Goal: Task Accomplishment & Management: Complete application form

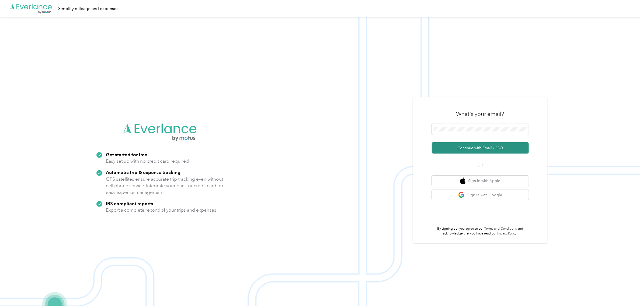
click at [457, 149] on button "Continue with Email / SSO" at bounding box center [480, 147] width 97 height 11
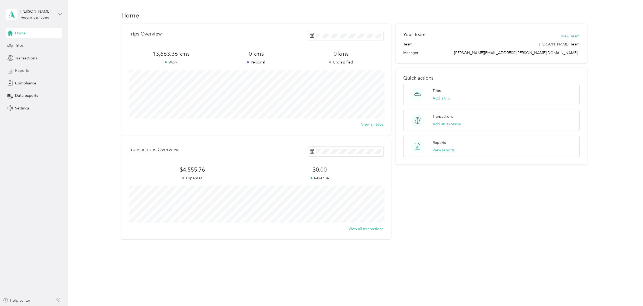
click at [30, 71] on div "Reports" at bounding box center [34, 71] width 57 height 10
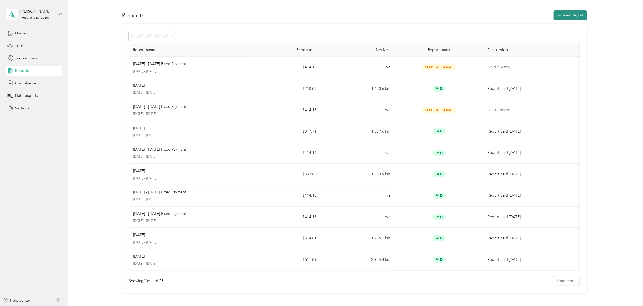
click at [573, 14] on button "New Report" at bounding box center [570, 14] width 34 height 9
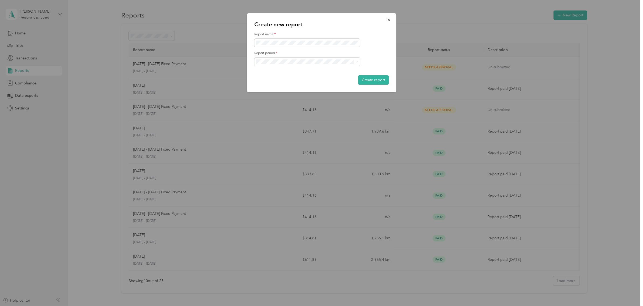
click at [276, 77] on li "[DATE] - [DATE]" at bounding box center [307, 79] width 106 height 9
click at [372, 79] on button "Create report" at bounding box center [373, 79] width 31 height 9
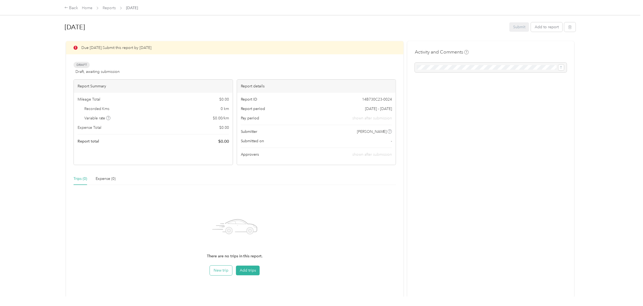
click at [220, 272] on button "New trip" at bounding box center [221, 271] width 22 height 10
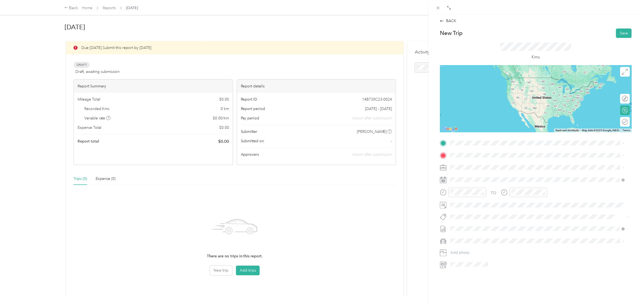
click at [498, 162] on span "[STREET_ADDRESS][PERSON_NAME]" at bounding box center [492, 160] width 64 height 5
click at [509, 163] on span "[STREET_ADDRESS][PERSON_NAME]" at bounding box center [492, 162] width 64 height 5
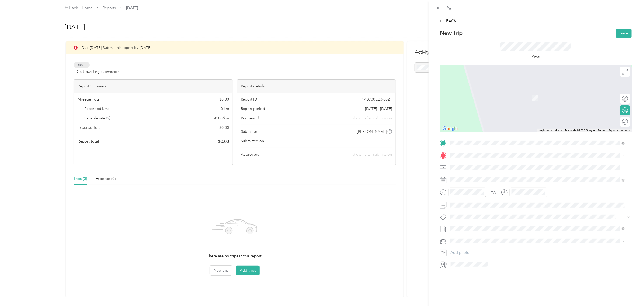
click at [494, 182] on span "[STREET_ADDRESS]" at bounding box center [477, 183] width 34 height 5
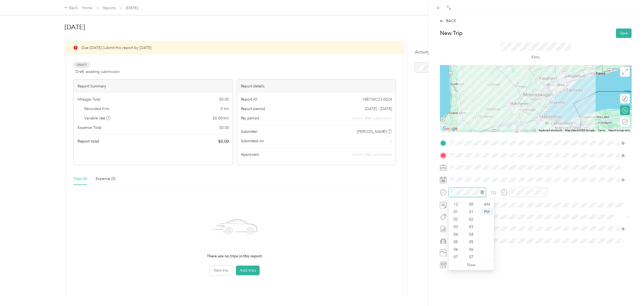
scroll to position [32, 0]
click at [485, 204] on div "AM" at bounding box center [486, 205] width 13 height 8
click at [547, 205] on div "AM" at bounding box center [547, 205] width 13 height 8
click at [547, 204] on div "AM" at bounding box center [547, 205] width 13 height 8
click at [616, 33] on button "Save" at bounding box center [624, 33] width 16 height 9
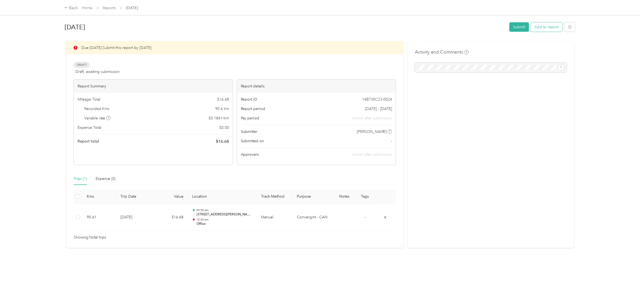
click at [538, 26] on button "Add to report" at bounding box center [546, 26] width 31 height 9
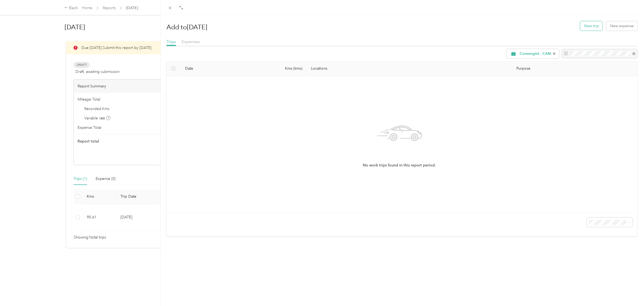
click at [582, 27] on button "New trip" at bounding box center [591, 25] width 22 height 9
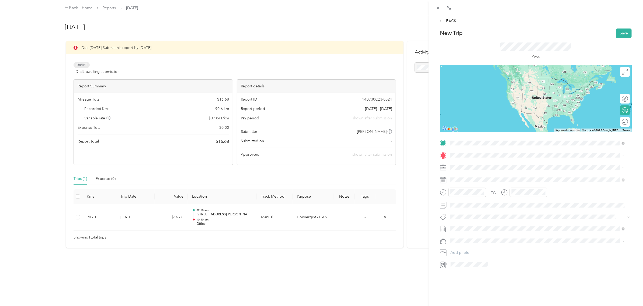
click at [476, 170] on span "[STREET_ADDRESS]" at bounding box center [477, 170] width 34 height 5
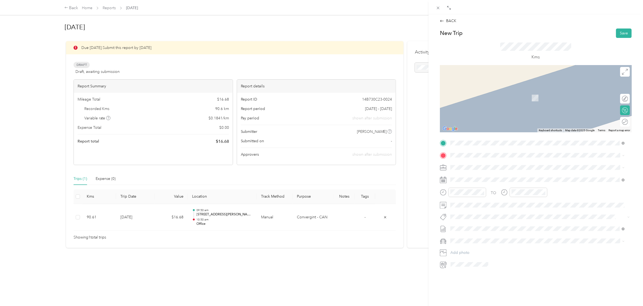
click at [481, 177] on span "[STREET_ADDRESS][PERSON_NAME]" at bounding box center [492, 174] width 64 height 5
click at [494, 176] on span "[STREET_ADDRESS][PERSON_NAME]" at bounding box center [492, 173] width 64 height 5
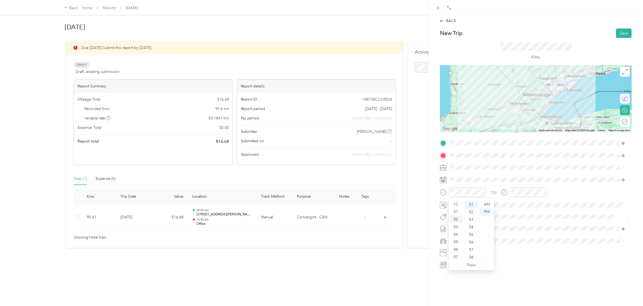
click at [455, 218] on div "02" at bounding box center [456, 220] width 13 height 8
click at [516, 204] on div "04" at bounding box center [516, 203] width 13 height 8
click at [618, 33] on button "Save" at bounding box center [624, 33] width 16 height 9
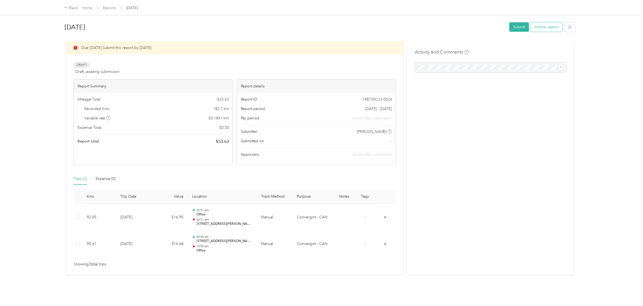
click at [550, 28] on button "Add to report" at bounding box center [546, 26] width 31 height 9
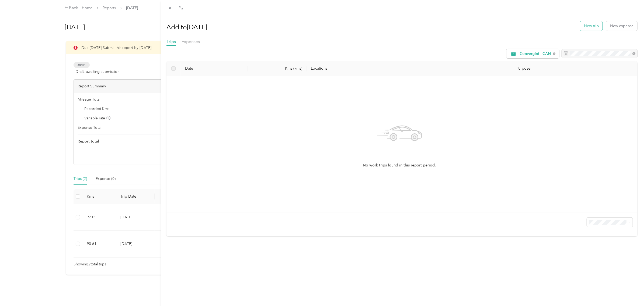
click at [587, 29] on button "New trip" at bounding box center [591, 25] width 22 height 9
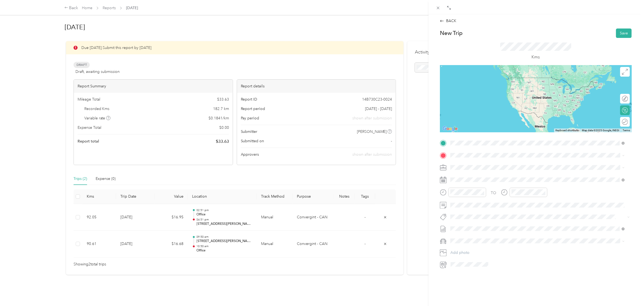
click at [505, 163] on span "[STREET_ADDRESS][PERSON_NAME]" at bounding box center [492, 162] width 64 height 5
click at [496, 162] on span "[STREET_ADDRESS][PERSON_NAME]" at bounding box center [492, 162] width 64 height 5
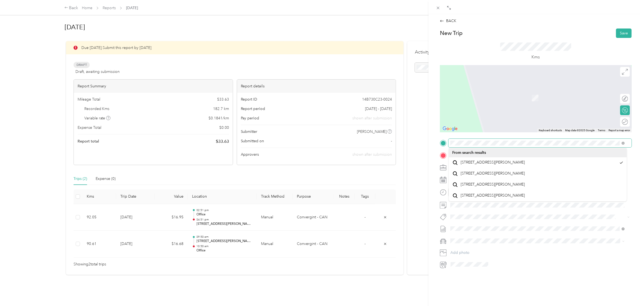
click at [443, 153] on div "TO Add photo" at bounding box center [536, 204] width 192 height 130
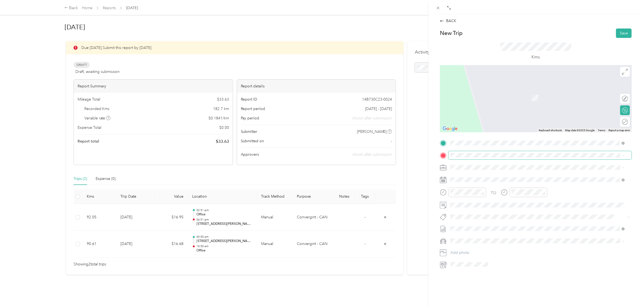
click at [457, 158] on li "From your Favorite places" at bounding box center [537, 162] width 178 height 11
click at [480, 175] on span "[STREET_ADDRESS][PERSON_NAME]" at bounding box center [492, 172] width 64 height 5
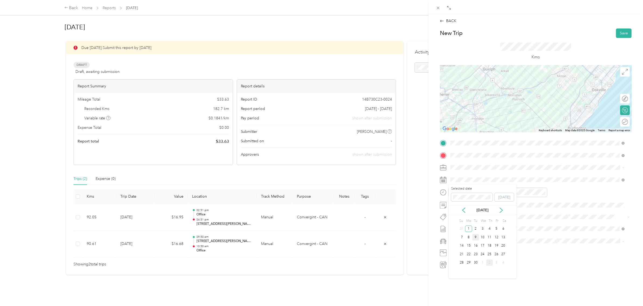
click at [475, 238] on div "9" at bounding box center [475, 237] width 7 height 7
click at [151, 245] on div "BACK New Trip Save This trip cannot be edited because it is either under review…" at bounding box center [321, 153] width 643 height 306
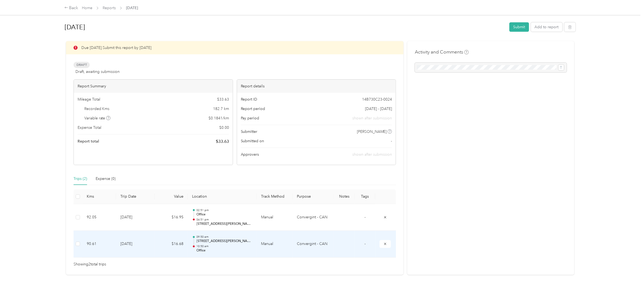
click at [139, 244] on td "[DATE]" at bounding box center [135, 244] width 38 height 27
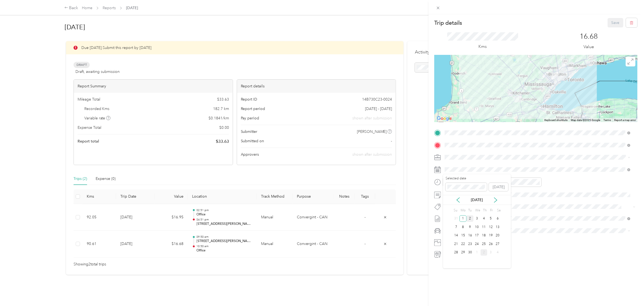
click at [469, 219] on div "2" at bounding box center [469, 219] width 7 height 7
click at [609, 23] on button "Save" at bounding box center [615, 22] width 16 height 9
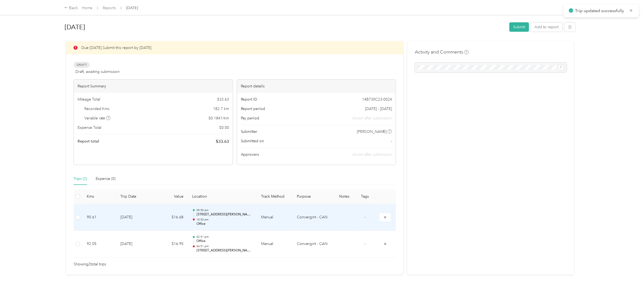
click at [154, 224] on td "[DATE]" at bounding box center [135, 217] width 38 height 27
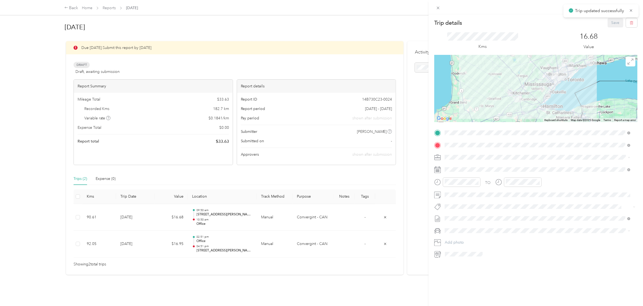
click at [145, 240] on div "Trip details Save This trip cannot be edited because it is either under review,…" at bounding box center [321, 153] width 643 height 306
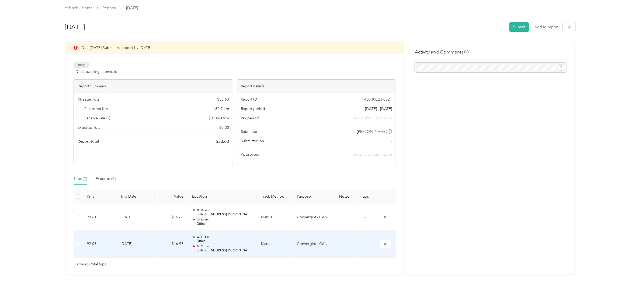
click at [146, 247] on td "[DATE]" at bounding box center [135, 244] width 38 height 27
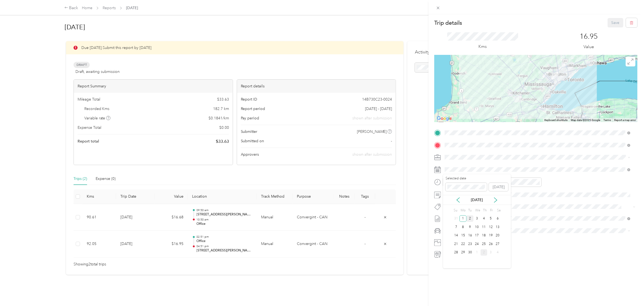
click at [471, 220] on div "2" at bounding box center [469, 219] width 7 height 7
click at [609, 23] on button "Save" at bounding box center [615, 22] width 16 height 9
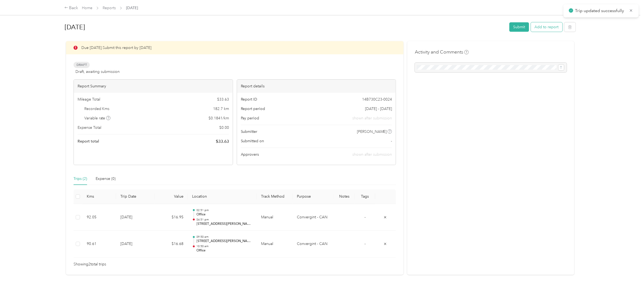
click at [555, 29] on button "Add to report" at bounding box center [546, 26] width 31 height 9
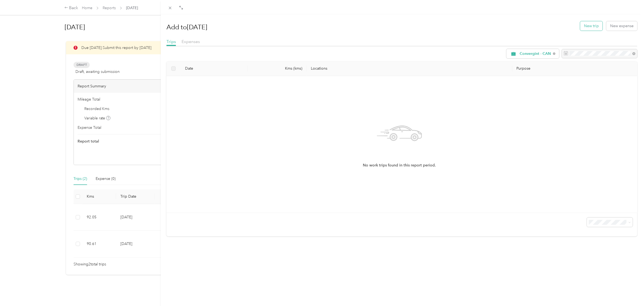
click at [590, 26] on button "New trip" at bounding box center [591, 25] width 22 height 9
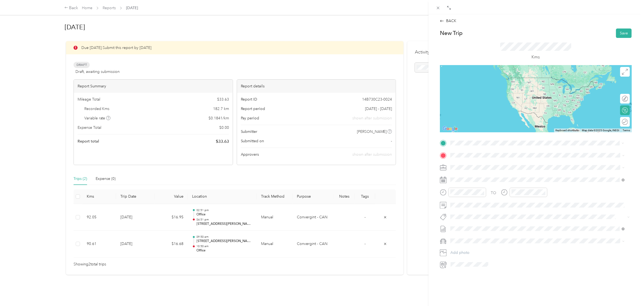
click at [501, 163] on span "[STREET_ADDRESS][PERSON_NAME]" at bounding box center [492, 162] width 64 height 5
click at [491, 163] on span "[STREET_ADDRESS][PERSON_NAME]" at bounding box center [492, 162] width 64 height 5
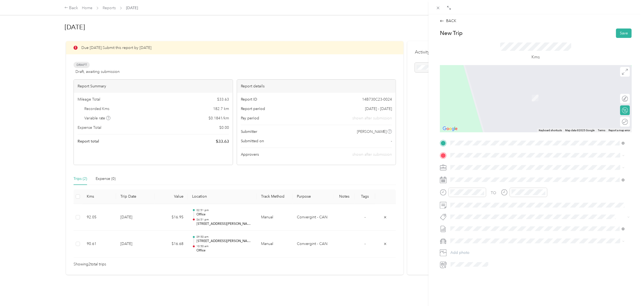
click at [470, 173] on span "[STREET_ADDRESS][PERSON_NAME]" at bounding box center [492, 173] width 64 height 5
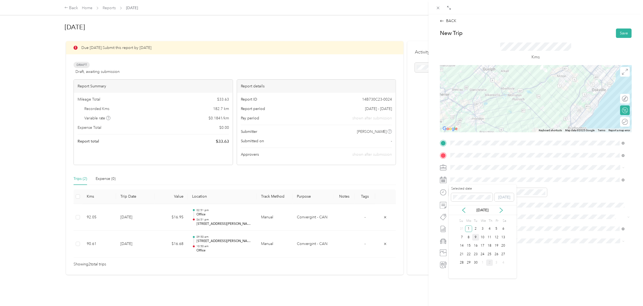
click at [475, 237] on div "9" at bounding box center [475, 237] width 7 height 7
click at [456, 225] on div "07" at bounding box center [456, 225] width 13 height 8
click at [485, 205] on div "AM" at bounding box center [486, 205] width 13 height 8
click at [455, 216] on div "06" at bounding box center [456, 218] width 13 height 8
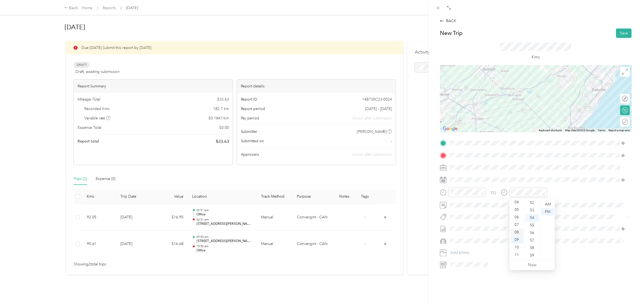
click at [516, 233] on div "08" at bounding box center [516, 233] width 13 height 8
drag, startPoint x: 547, startPoint y: 203, endPoint x: 532, endPoint y: 197, distance: 15.7
click at [547, 203] on div "AM" at bounding box center [547, 205] width 13 height 8
click at [513, 226] on div "07" at bounding box center [516, 225] width 13 height 8
click at [616, 32] on button "Save" at bounding box center [624, 33] width 16 height 9
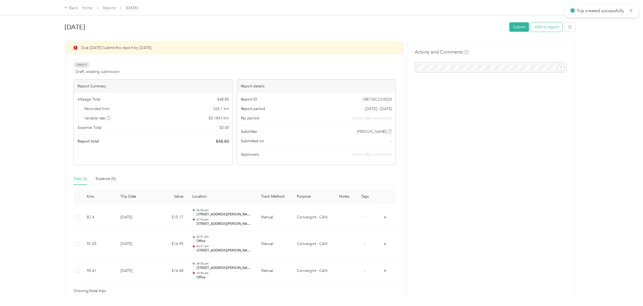
click at [548, 30] on button "Add to report" at bounding box center [546, 26] width 31 height 9
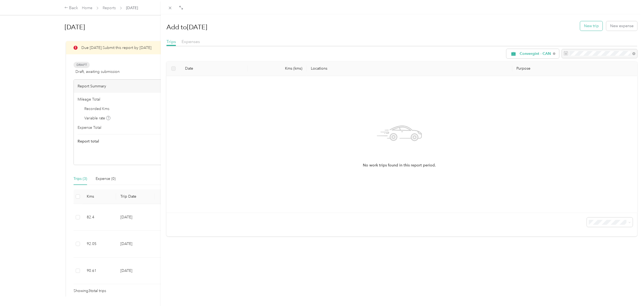
click at [588, 25] on button "New trip" at bounding box center [591, 25] width 22 height 9
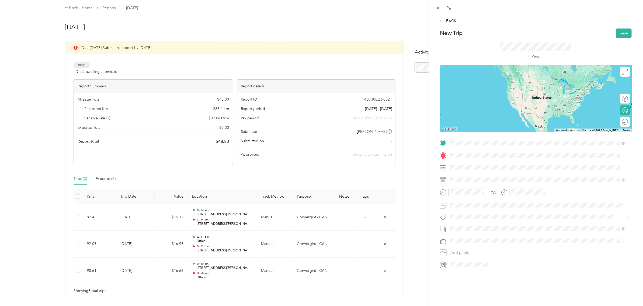
click at [473, 163] on span "[STREET_ADDRESS][PERSON_NAME]" at bounding box center [492, 162] width 64 height 5
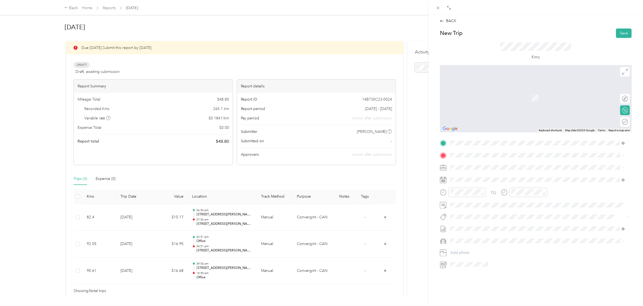
click at [476, 177] on span "[STREET_ADDRESS][PERSON_NAME]" at bounding box center [492, 174] width 64 height 5
click at [501, 175] on span "[STREET_ADDRESS][PERSON_NAME]" at bounding box center [492, 172] width 64 height 5
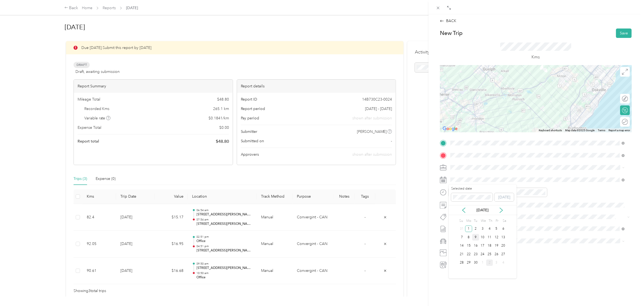
click at [475, 237] on div "9" at bounding box center [475, 237] width 7 height 7
click at [456, 226] on div "03" at bounding box center [456, 227] width 13 height 8
click at [517, 212] on div "05" at bounding box center [516, 210] width 13 height 8
click at [616, 33] on button "Save" at bounding box center [624, 33] width 16 height 9
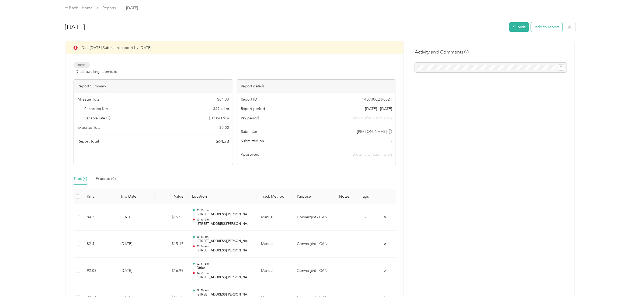
click at [540, 29] on button "Add to report" at bounding box center [546, 26] width 31 height 9
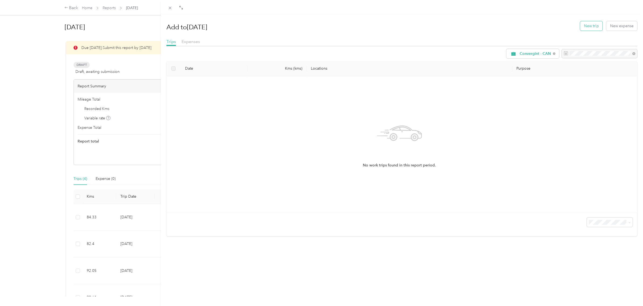
click at [586, 26] on button "New trip" at bounding box center [591, 25] width 22 height 9
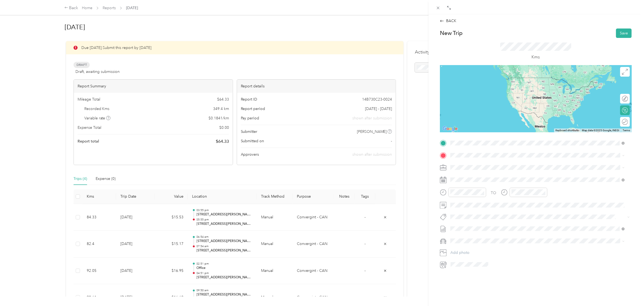
click at [488, 163] on span "[STREET_ADDRESS][PERSON_NAME]" at bounding box center [492, 162] width 64 height 5
click at [497, 162] on span "[STREET_ADDRESS][PERSON_NAME]" at bounding box center [492, 162] width 64 height 5
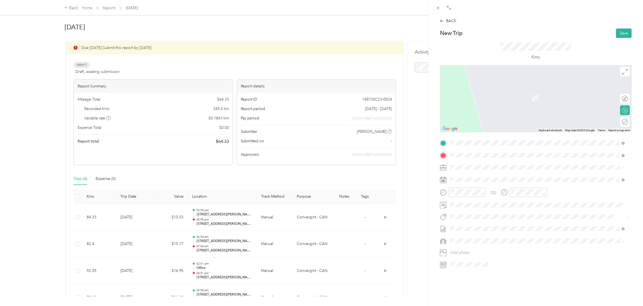
click at [476, 176] on span "[STREET_ADDRESS]" at bounding box center [477, 175] width 34 height 5
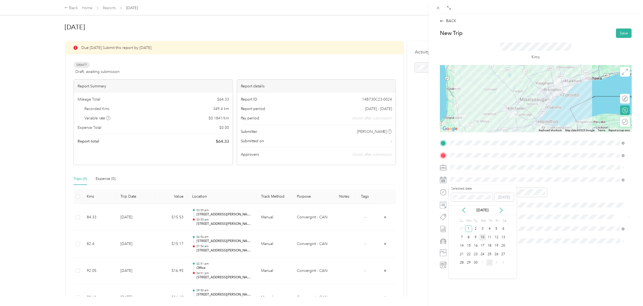
click at [483, 237] on div "10" at bounding box center [482, 237] width 7 height 7
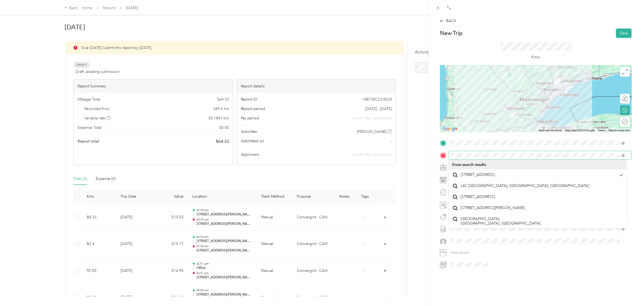
click at [445, 156] on div at bounding box center [536, 155] width 192 height 9
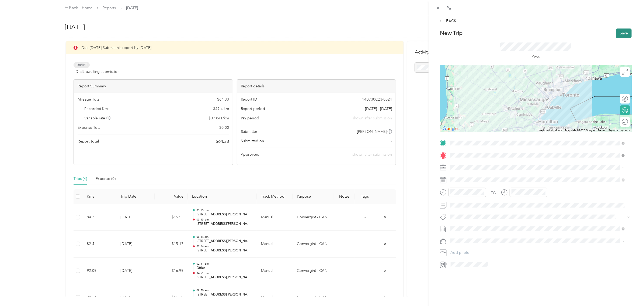
click at [616, 34] on button "Save" at bounding box center [624, 33] width 16 height 9
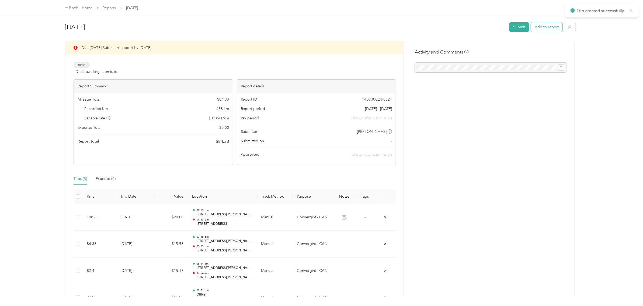
click at [547, 29] on button "Add to report" at bounding box center [546, 26] width 31 height 9
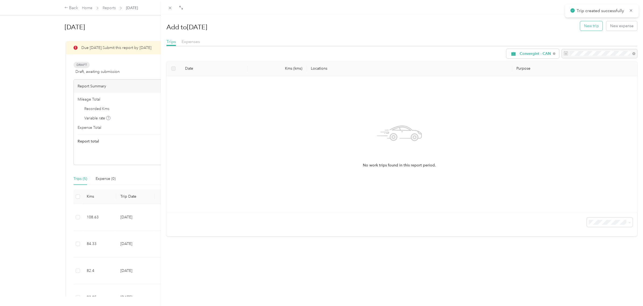
click at [580, 27] on button "New trip" at bounding box center [591, 25] width 22 height 9
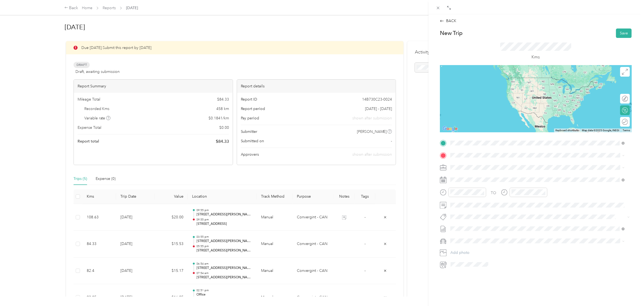
click at [482, 162] on span "[STREET_ADDRESS]" at bounding box center [477, 162] width 34 height 5
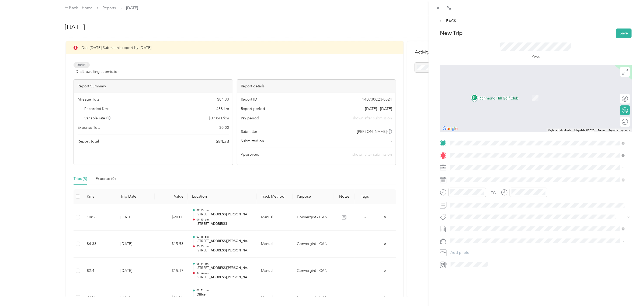
click at [496, 176] on span "[STREET_ADDRESS][PERSON_NAME]" at bounding box center [492, 175] width 64 height 5
click at [503, 179] on div "[STREET_ADDRESS][PERSON_NAME]" at bounding box center [537, 174] width 170 height 7
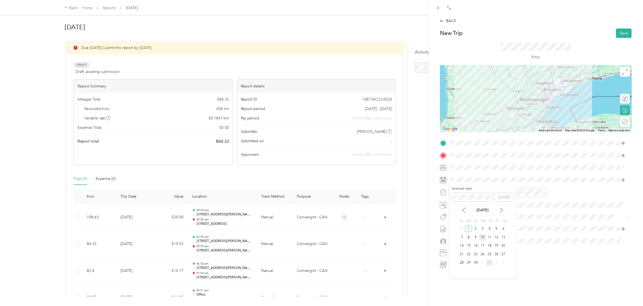
click at [482, 237] on div "10" at bounding box center [482, 237] width 7 height 7
click at [455, 221] on div "03" at bounding box center [456, 222] width 13 height 8
click at [457, 209] on div "02" at bounding box center [456, 211] width 13 height 8
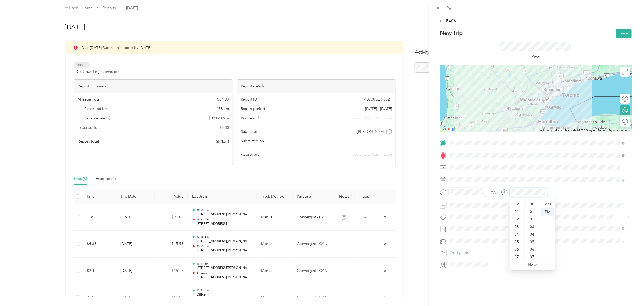
scroll to position [394, 0]
click at [518, 202] on div "04" at bounding box center [516, 203] width 13 height 8
click at [521, 201] on ul "12 01 02 03 04 05 06 07 08 09 10 11" at bounding box center [516, 230] width 15 height 58
click at [519, 209] on div "03" at bounding box center [516, 210] width 13 height 8
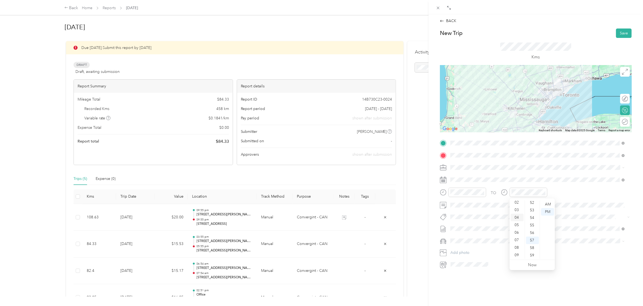
scroll to position [22, 0]
click at [620, 31] on button "Save" at bounding box center [624, 33] width 16 height 9
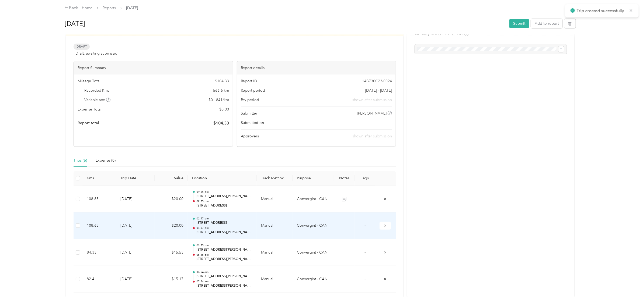
scroll to position [34, 0]
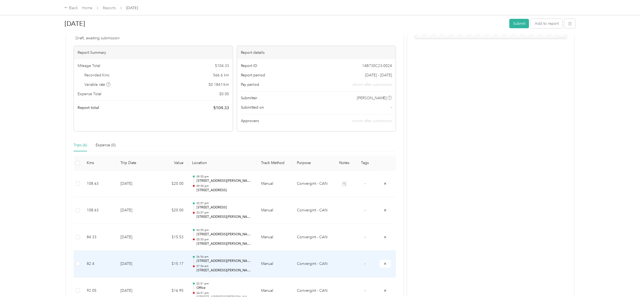
click at [150, 268] on td "[DATE]" at bounding box center [135, 264] width 38 height 27
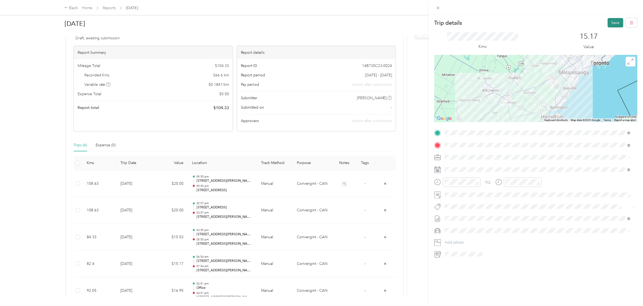
click at [610, 23] on button "Save" at bounding box center [615, 22] width 16 height 9
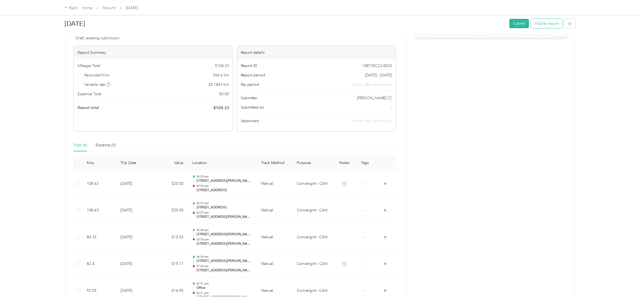
click at [550, 22] on button "Add to report" at bounding box center [546, 23] width 31 height 9
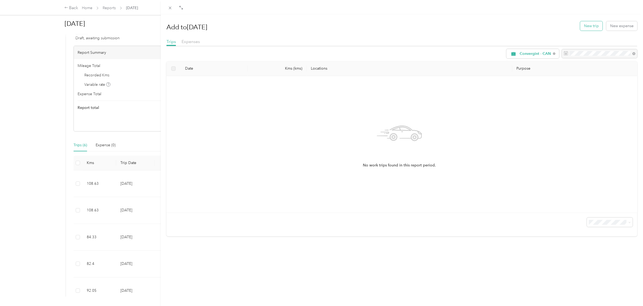
click at [588, 26] on button "New trip" at bounding box center [591, 25] width 22 height 9
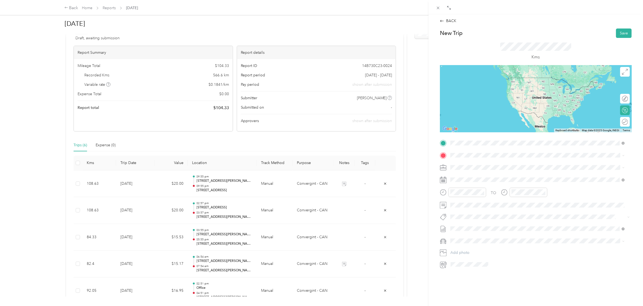
click at [486, 164] on span "[STREET_ADDRESS][PERSON_NAME]" at bounding box center [492, 162] width 64 height 5
click at [501, 160] on span "[STREET_ADDRESS][PERSON_NAME]" at bounding box center [492, 162] width 64 height 5
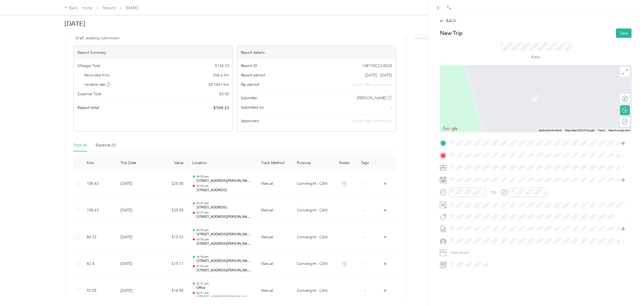
click at [488, 174] on span "[STREET_ADDRESS]" at bounding box center [477, 172] width 34 height 5
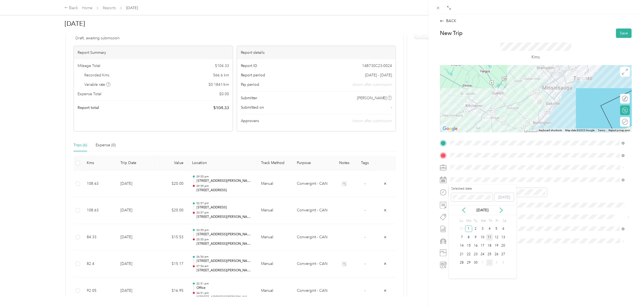
click at [488, 238] on div "11" at bounding box center [489, 237] width 7 height 7
click at [455, 224] on div "07" at bounding box center [456, 225] width 13 height 8
click at [489, 202] on div "AM" at bounding box center [486, 205] width 13 height 8
click at [550, 202] on div "AM" at bounding box center [547, 205] width 13 height 8
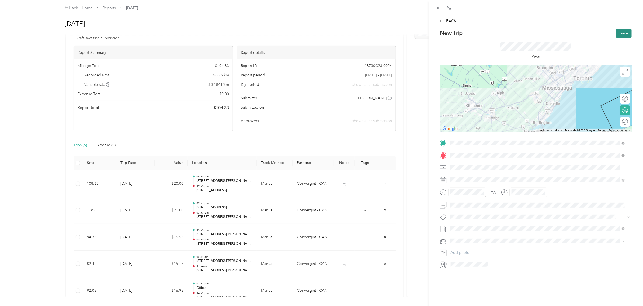
click at [617, 33] on button "Save" at bounding box center [624, 33] width 16 height 9
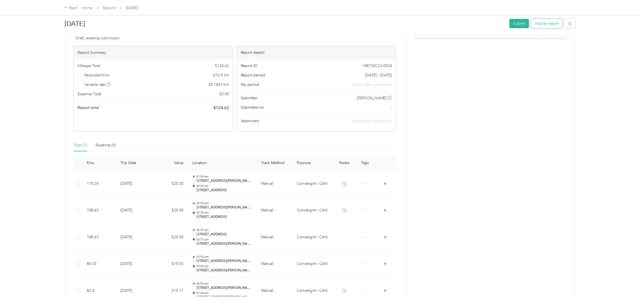
click at [540, 26] on button "Add to report" at bounding box center [546, 23] width 31 height 9
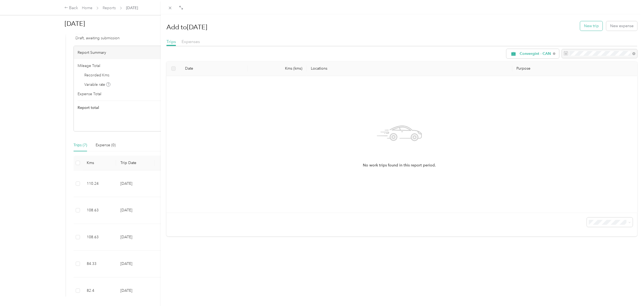
click at [586, 26] on button "New trip" at bounding box center [591, 25] width 22 height 9
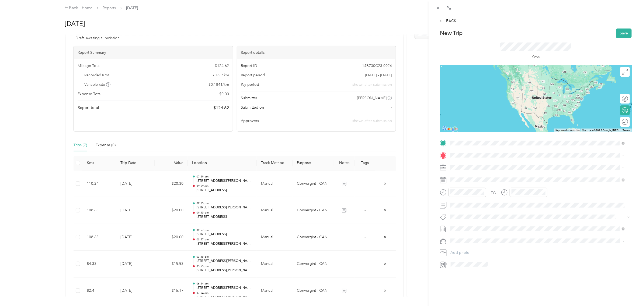
click at [494, 163] on span "[STREET_ADDRESS]" at bounding box center [477, 162] width 34 height 5
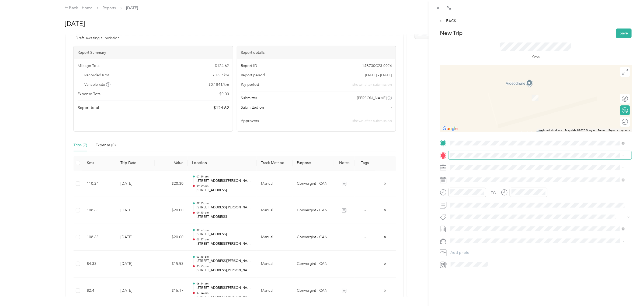
click at [474, 158] on span at bounding box center [539, 155] width 183 height 9
click at [476, 176] on span "[STREET_ADDRESS][PERSON_NAME]" at bounding box center [492, 175] width 64 height 5
click at [492, 174] on span "[STREET_ADDRESS][PERSON_NAME]" at bounding box center [492, 175] width 64 height 5
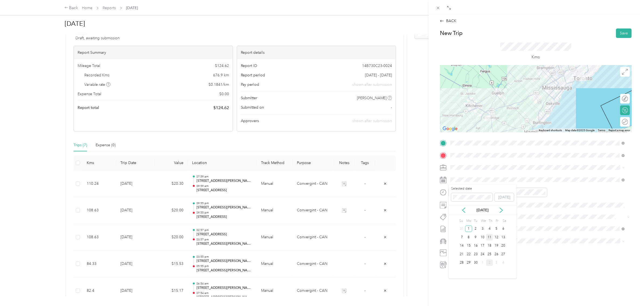
click at [489, 238] on div "11" at bounding box center [489, 237] width 7 height 7
click at [456, 220] on div "02" at bounding box center [456, 220] width 13 height 8
click at [517, 203] on div "04" at bounding box center [516, 203] width 13 height 8
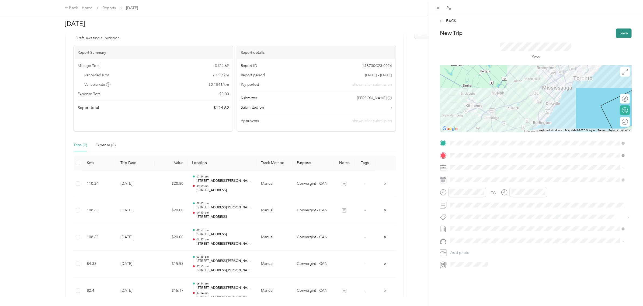
click at [620, 31] on button "Save" at bounding box center [624, 33] width 16 height 9
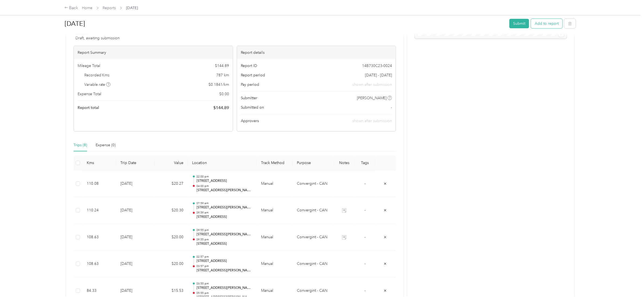
click at [546, 22] on button "Add to report" at bounding box center [546, 23] width 31 height 9
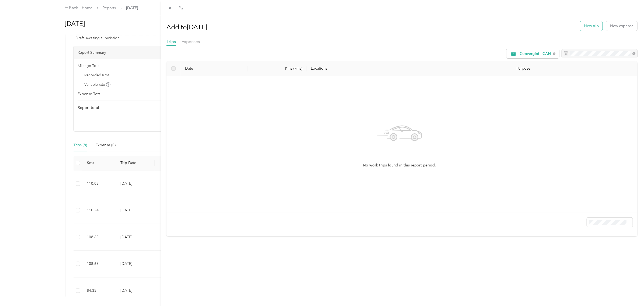
click at [583, 26] on button "New trip" at bounding box center [591, 25] width 22 height 9
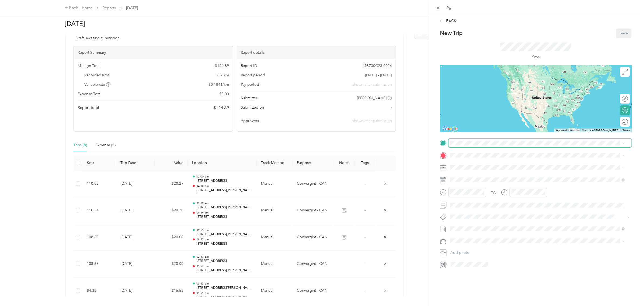
click at [466, 146] on span at bounding box center [539, 143] width 183 height 9
click at [422, 152] on div "BACK New Trip Save This trip cannot be edited because it is either under review…" at bounding box center [321, 153] width 643 height 306
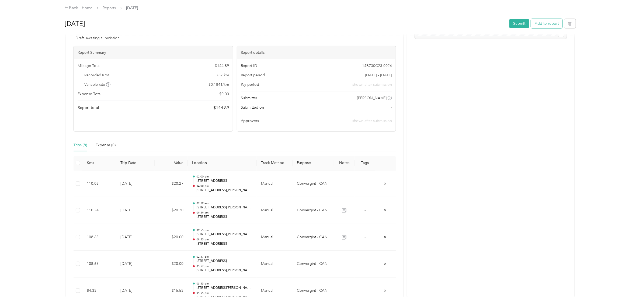
click at [544, 19] on button "Add to report" at bounding box center [546, 23] width 31 height 9
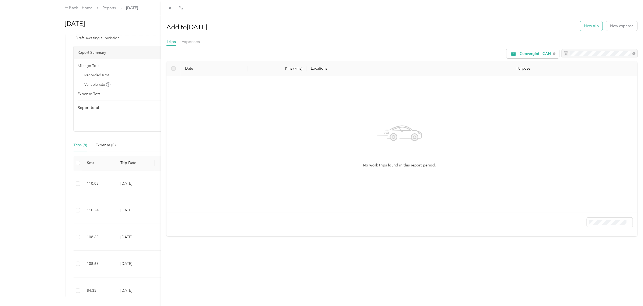
click at [589, 26] on button "New trip" at bounding box center [591, 25] width 22 height 9
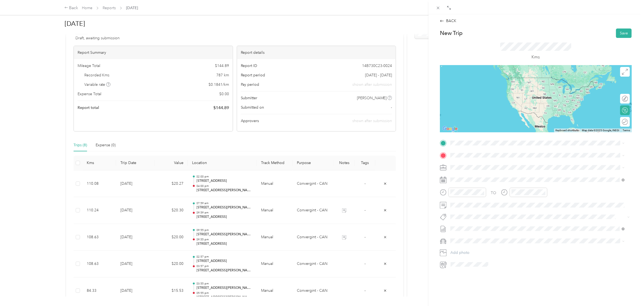
click at [492, 164] on span "[STREET_ADDRESS][PERSON_NAME]" at bounding box center [492, 161] width 64 height 5
click at [501, 163] on span "[STREET_ADDRESS][PERSON_NAME]" at bounding box center [492, 162] width 64 height 5
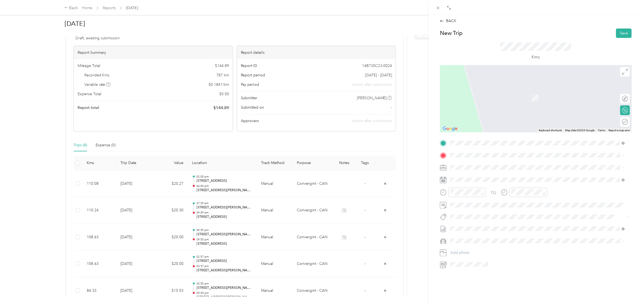
click at [488, 174] on span "[STREET_ADDRESS]" at bounding box center [477, 172] width 34 height 5
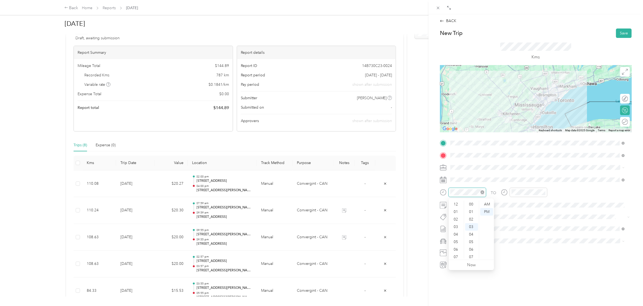
scroll to position [32, 0]
click at [456, 216] on div "06" at bounding box center [456, 218] width 13 height 8
click at [489, 205] on div "AM" at bounding box center [486, 205] width 13 height 8
click at [455, 230] on div "08" at bounding box center [456, 233] width 13 height 8
click at [548, 204] on div "AM" at bounding box center [547, 205] width 13 height 8
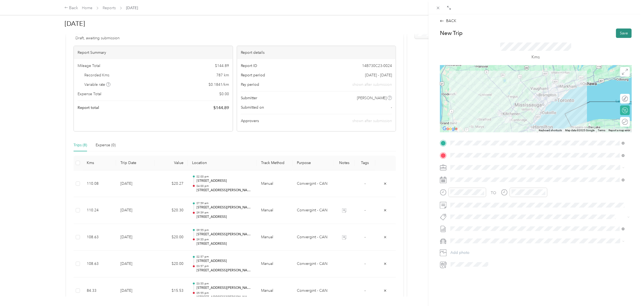
click at [618, 34] on button "Save" at bounding box center [624, 33] width 16 height 9
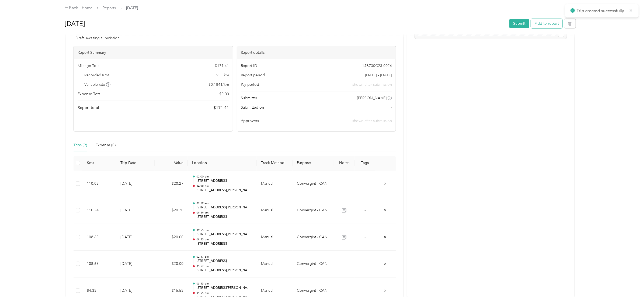
click at [542, 23] on button "Add to report" at bounding box center [546, 23] width 31 height 9
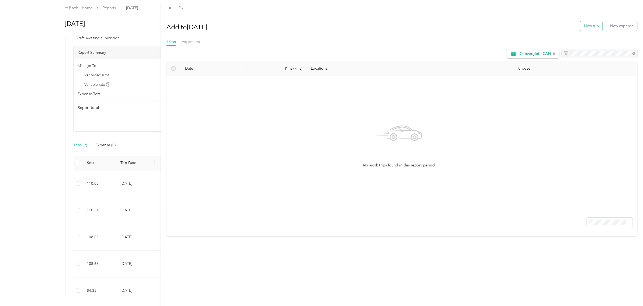
click at [590, 27] on button "New trip" at bounding box center [591, 25] width 22 height 9
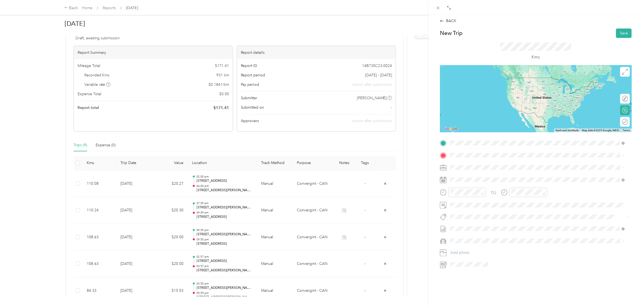
click at [480, 165] on span "[STREET_ADDRESS][PERSON_NAME]" at bounding box center [492, 162] width 64 height 5
click at [497, 165] on span "[STREET_ADDRESS][PERSON_NAME]" at bounding box center [492, 162] width 64 height 5
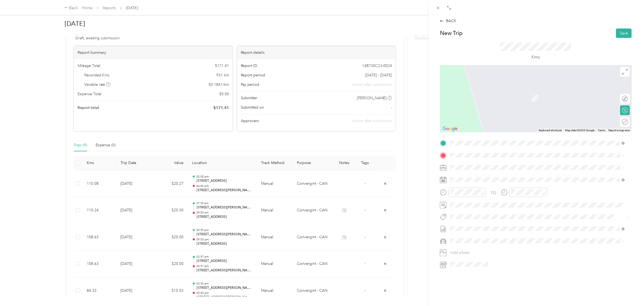
click at [494, 178] on div "Office [STREET_ADDRESS]" at bounding box center [477, 179] width 34 height 11
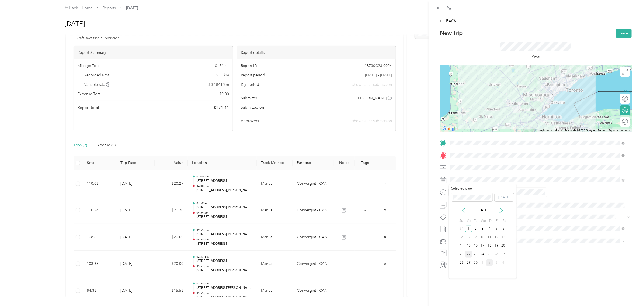
click at [469, 255] on div "22" at bounding box center [468, 254] width 7 height 7
click at [456, 232] on div "08" at bounding box center [456, 233] width 13 height 8
click at [488, 205] on div "AM" at bounding box center [486, 205] width 13 height 8
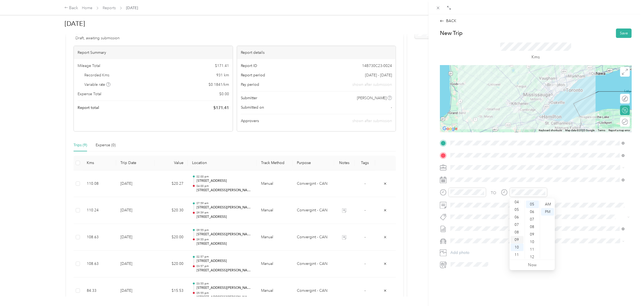
click at [515, 239] on div "09" at bounding box center [516, 240] width 13 height 8
click at [545, 203] on div "AM" at bounding box center [547, 205] width 13 height 8
click at [616, 33] on button "Save" at bounding box center [624, 33] width 16 height 9
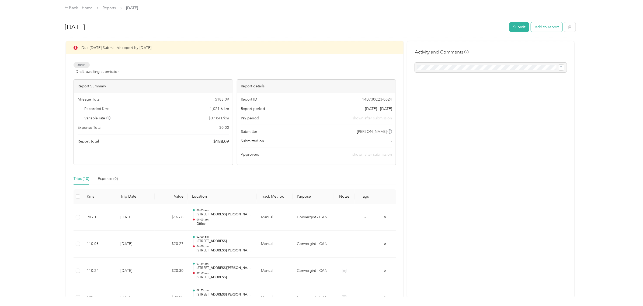
click at [546, 28] on button "Add to report" at bounding box center [546, 26] width 31 height 9
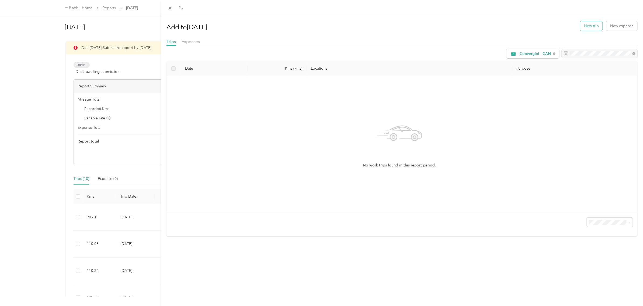
click at [592, 25] on button "New trip" at bounding box center [591, 25] width 22 height 9
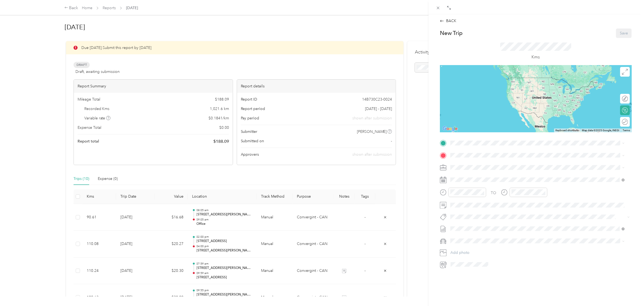
click at [478, 168] on span "[STREET_ADDRESS]" at bounding box center [477, 168] width 34 height 5
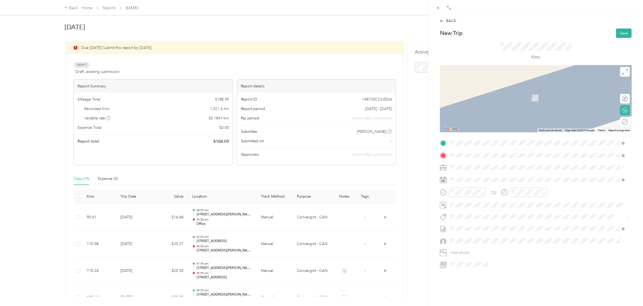
click at [516, 177] on span "[STREET_ADDRESS][PERSON_NAME]" at bounding box center [492, 175] width 64 height 5
click at [501, 175] on span "[STREET_ADDRESS][PERSON_NAME]" at bounding box center [492, 174] width 64 height 5
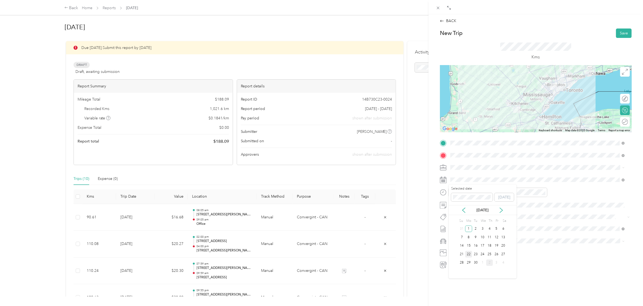
click at [467, 256] on div "22" at bounding box center [468, 254] width 7 height 7
click at [456, 218] on div "02" at bounding box center [456, 220] width 13 height 8
click at [518, 226] on div "03" at bounding box center [516, 227] width 13 height 8
click at [621, 32] on button "Save" at bounding box center [624, 33] width 16 height 9
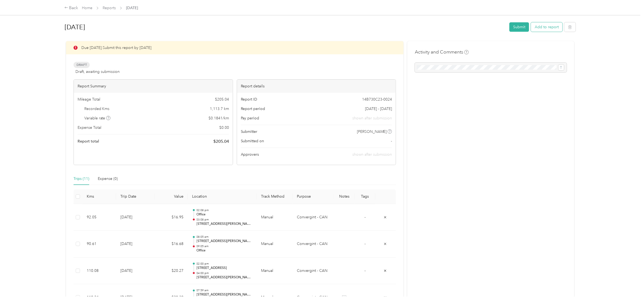
click at [545, 24] on button "Add to report" at bounding box center [546, 26] width 31 height 9
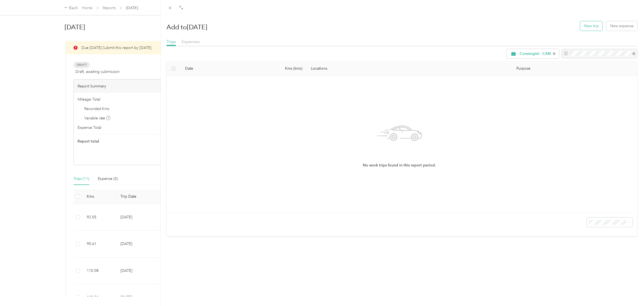
click at [584, 27] on button "New trip" at bounding box center [591, 25] width 22 height 9
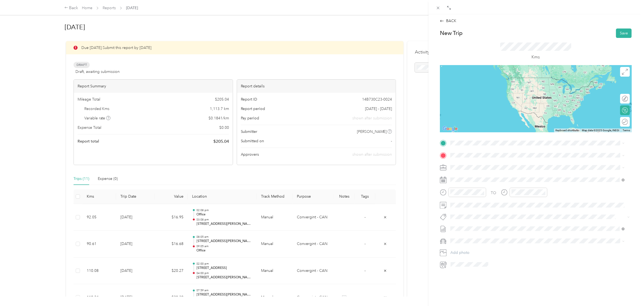
click at [493, 162] on span "[STREET_ADDRESS][PERSON_NAME]" at bounding box center [492, 159] width 64 height 5
click at [485, 164] on span "[STREET_ADDRESS][PERSON_NAME]" at bounding box center [492, 162] width 64 height 5
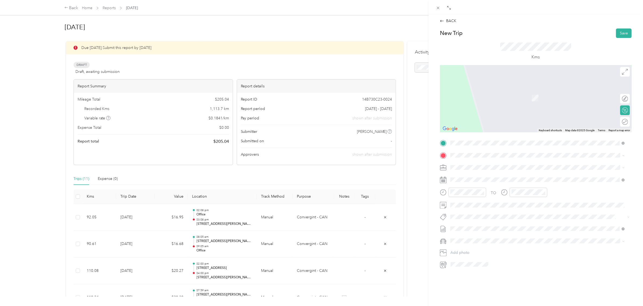
click at [494, 176] on span "[STREET_ADDRESS]" at bounding box center [477, 173] width 34 height 5
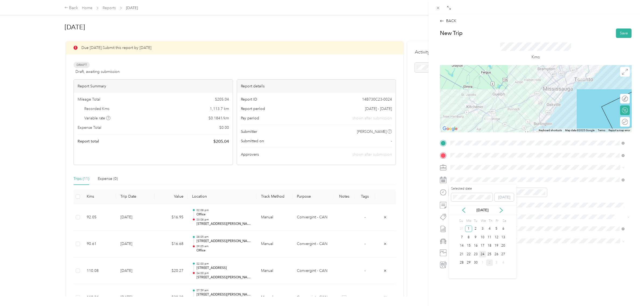
click at [482, 253] on div "24" at bounding box center [482, 254] width 7 height 7
click at [454, 238] on div "09" at bounding box center [456, 240] width 13 height 8
click at [485, 204] on div "AM" at bounding box center [486, 205] width 13 height 8
drag, startPoint x: 515, startPoint y: 252, endPoint x: 520, endPoint y: 240, distance: 12.9
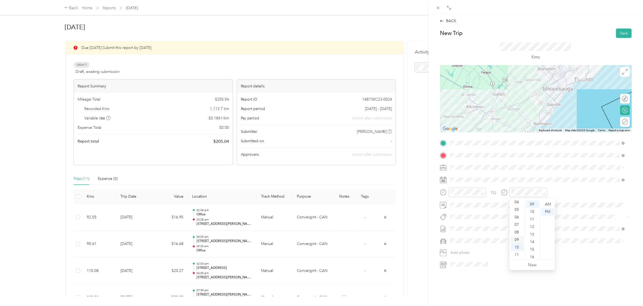
click at [515, 253] on div "11" at bounding box center [516, 255] width 13 height 8
click at [547, 204] on div "AM" at bounding box center [547, 205] width 13 height 8
click at [621, 33] on button "Save" at bounding box center [624, 33] width 16 height 9
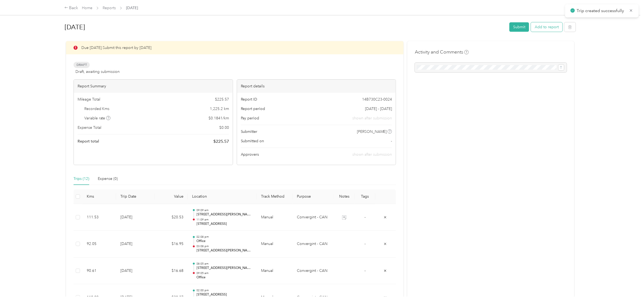
click at [543, 27] on button "Add to report" at bounding box center [546, 26] width 31 height 9
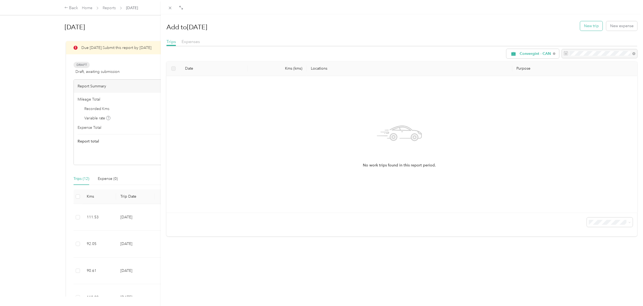
click at [594, 25] on button "New trip" at bounding box center [591, 25] width 22 height 9
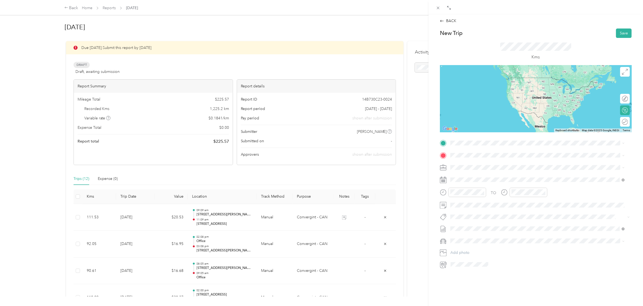
click at [494, 173] on span "[STREET_ADDRESS]" at bounding box center [477, 170] width 34 height 5
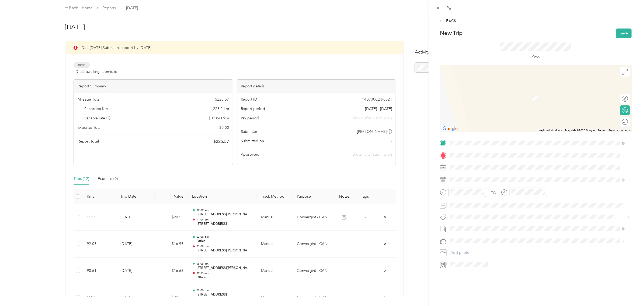
click at [484, 177] on span "[STREET_ADDRESS][PERSON_NAME]" at bounding box center [492, 174] width 64 height 5
click at [498, 174] on span "[STREET_ADDRESS][PERSON_NAME]" at bounding box center [492, 172] width 64 height 5
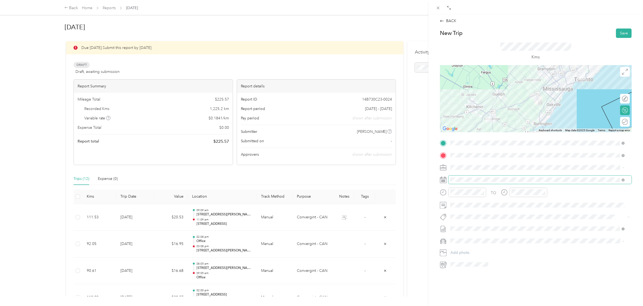
click at [473, 183] on span at bounding box center [539, 180] width 183 height 9
click at [482, 252] on div "24" at bounding box center [482, 254] width 7 height 7
click at [457, 221] on div "02" at bounding box center [456, 220] width 13 height 8
click at [516, 205] on div "04" at bounding box center [516, 203] width 13 height 8
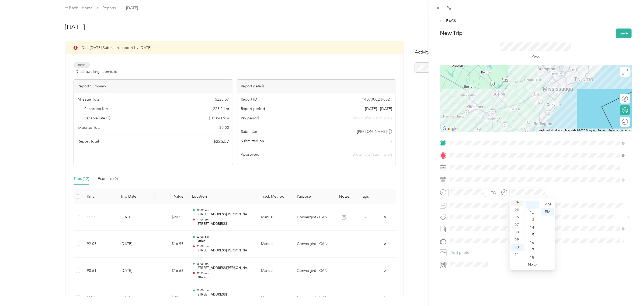
scroll to position [30, 0]
click at [622, 31] on button "Save" at bounding box center [624, 33] width 16 height 9
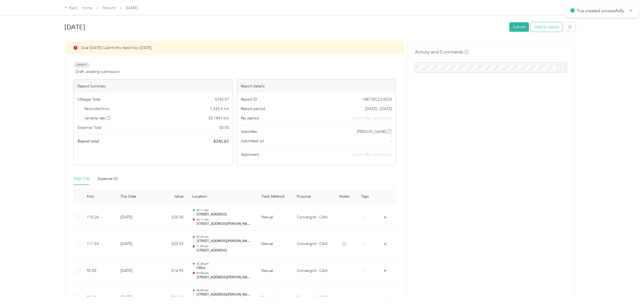
click at [546, 27] on button "Add to report" at bounding box center [546, 26] width 31 height 9
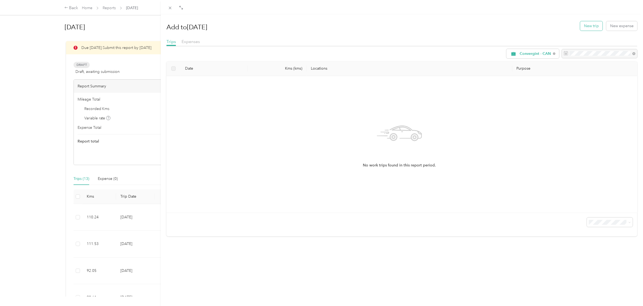
click at [588, 26] on button "New trip" at bounding box center [591, 25] width 22 height 9
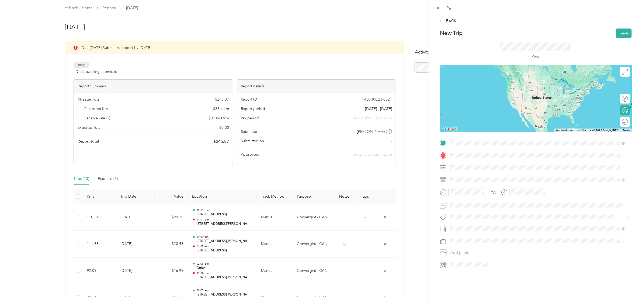
click at [468, 163] on span "[STREET_ADDRESS][PERSON_NAME]" at bounding box center [492, 162] width 64 height 5
click at [504, 162] on span "[STREET_ADDRESS][PERSON_NAME]" at bounding box center [492, 162] width 64 height 5
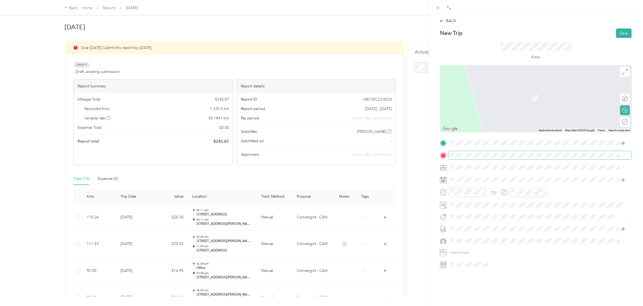
click at [475, 159] on span at bounding box center [539, 155] width 183 height 9
click at [482, 177] on span "[STREET_ADDRESS]" at bounding box center [477, 175] width 34 height 5
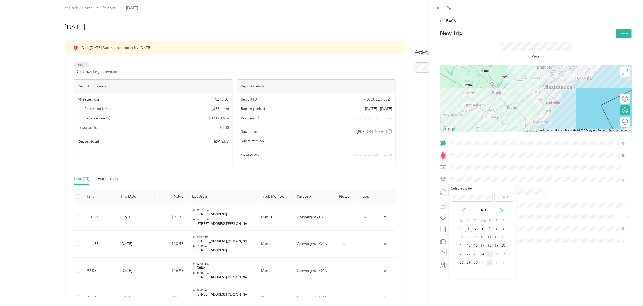
click at [489, 252] on div "25" at bounding box center [489, 254] width 7 height 7
click at [455, 220] on div "02" at bounding box center [456, 220] width 13 height 8
click at [515, 202] on div "04" at bounding box center [516, 203] width 13 height 8
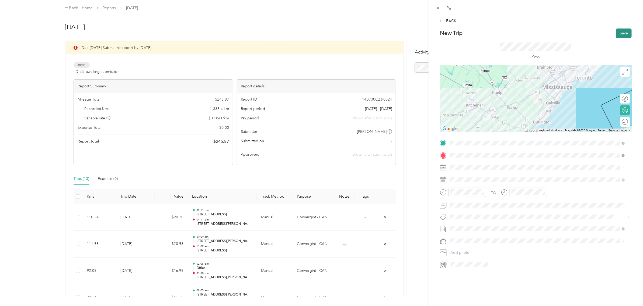
click at [616, 33] on button "Save" at bounding box center [624, 33] width 16 height 9
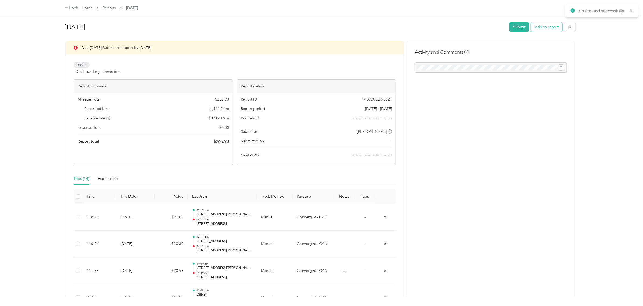
click at [540, 28] on button "Add to report" at bounding box center [546, 26] width 31 height 9
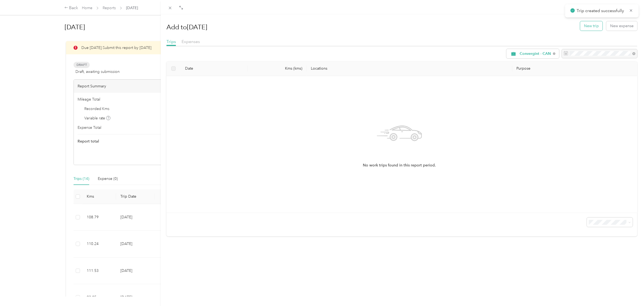
click at [591, 27] on button "New trip" at bounding box center [591, 25] width 22 height 9
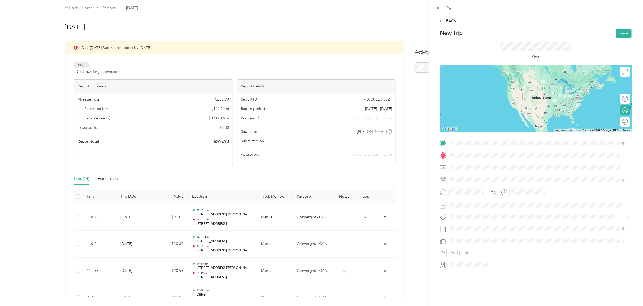
click at [481, 165] on span "[STREET_ADDRESS]" at bounding box center [477, 162] width 34 height 5
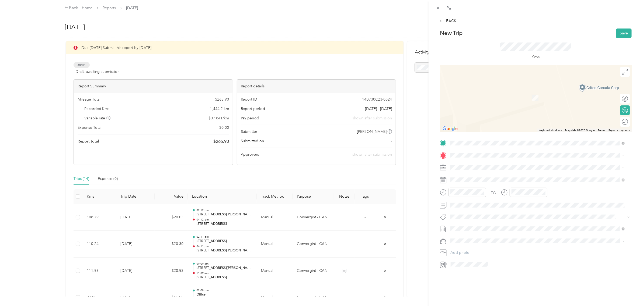
click at [472, 174] on span "[STREET_ADDRESS][PERSON_NAME]" at bounding box center [492, 172] width 64 height 5
click at [493, 175] on span "[STREET_ADDRESS][PERSON_NAME]" at bounding box center [492, 175] width 64 height 5
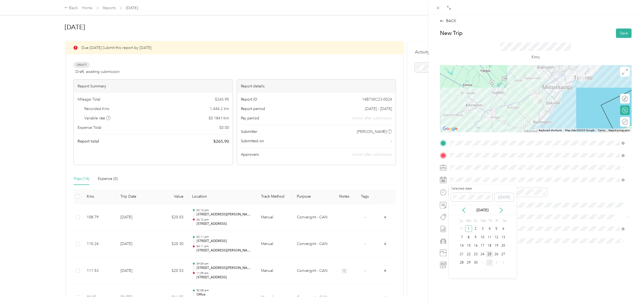
click at [491, 254] on div "25" at bounding box center [489, 254] width 7 height 7
click at [516, 257] on div "11" at bounding box center [516, 255] width 13 height 8
click at [518, 205] on div "12" at bounding box center [516, 205] width 13 height 8
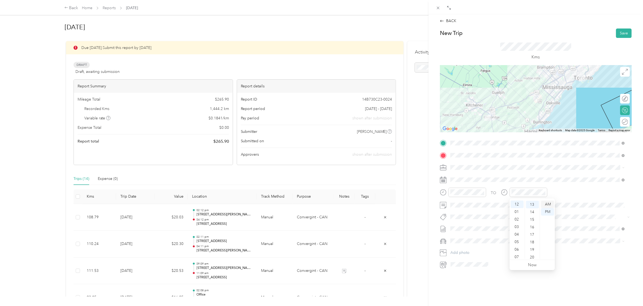
click at [545, 202] on div "AM" at bounding box center [547, 205] width 13 height 8
click at [616, 32] on button "Save" at bounding box center [624, 33] width 16 height 9
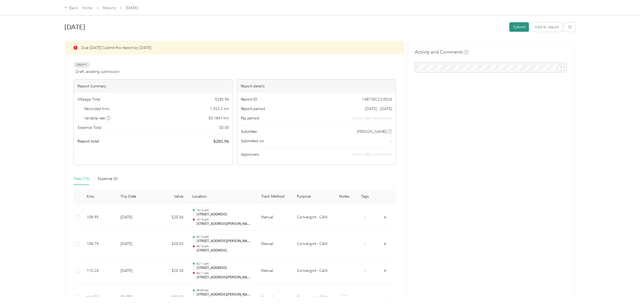
click at [518, 27] on button "Submit" at bounding box center [519, 26] width 20 height 9
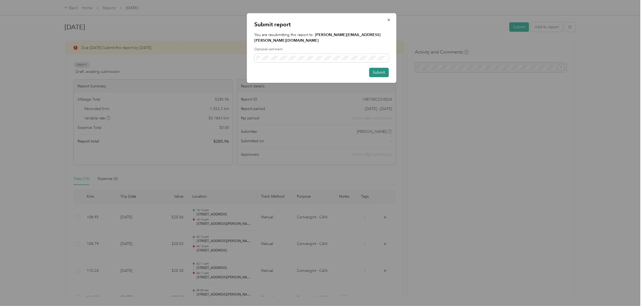
click at [379, 68] on button "Submit" at bounding box center [379, 72] width 20 height 9
